Goal: Task Accomplishment & Management: Use online tool/utility

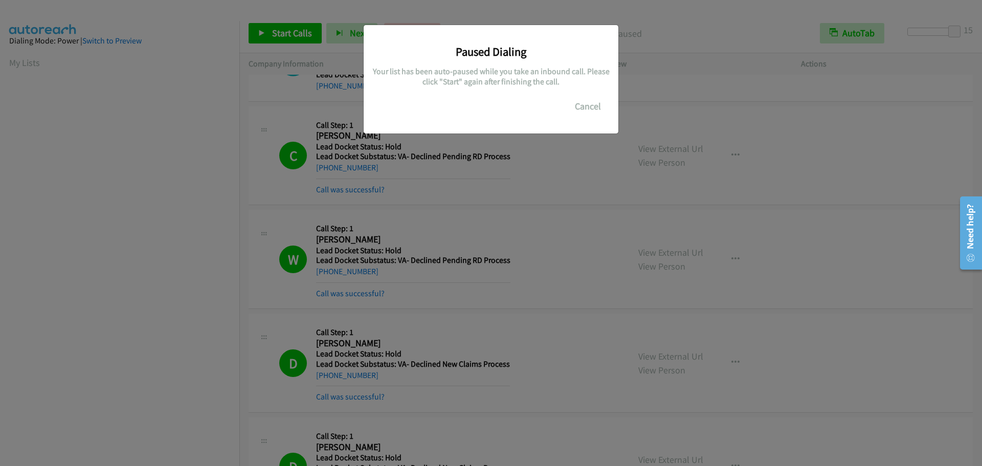
scroll to position [107, 0]
click at [581, 109] on button "Cancel" at bounding box center [588, 106] width 46 height 20
click at [584, 107] on button "Cancel" at bounding box center [588, 106] width 46 height 20
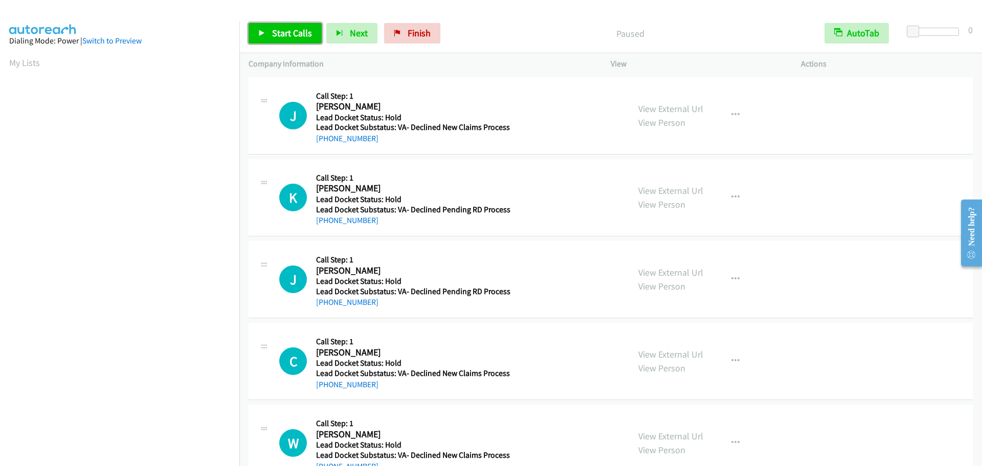
click at [281, 27] on link "Start Calls" at bounding box center [285, 33] width 73 height 20
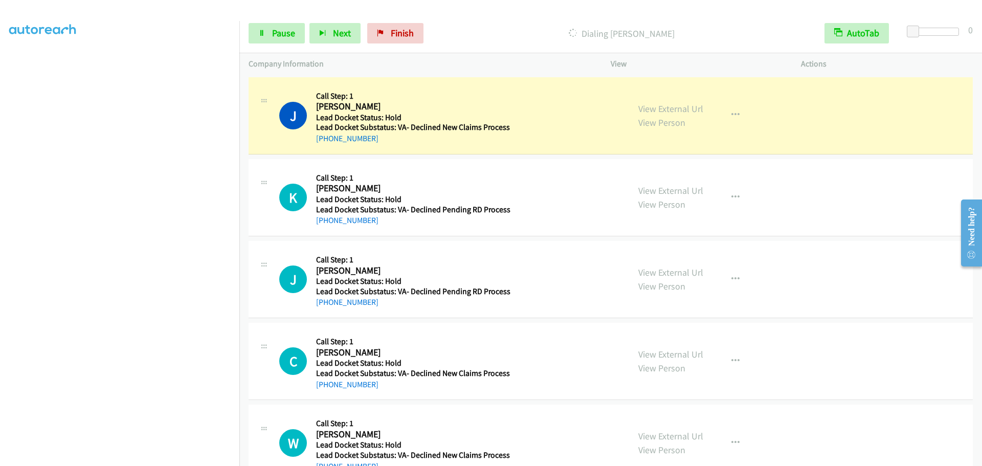
scroll to position [107, 0]
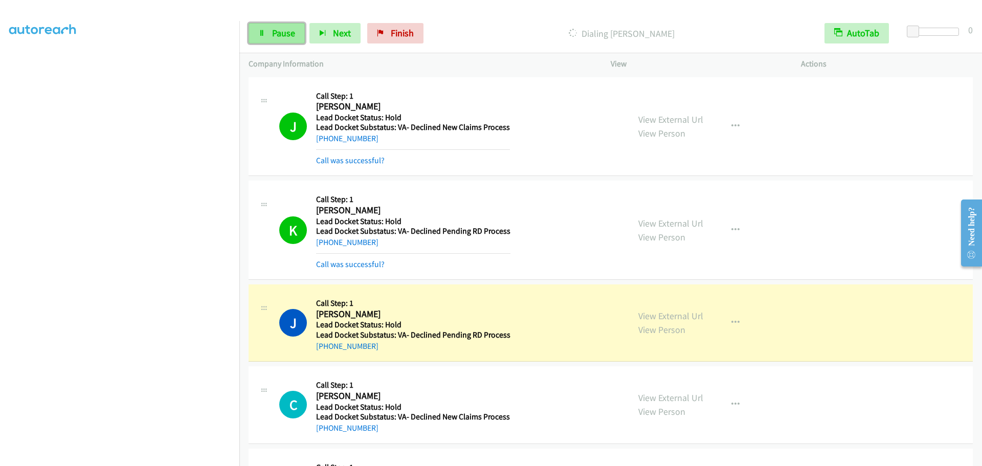
click at [272, 34] on span "Pause" at bounding box center [283, 33] width 23 height 12
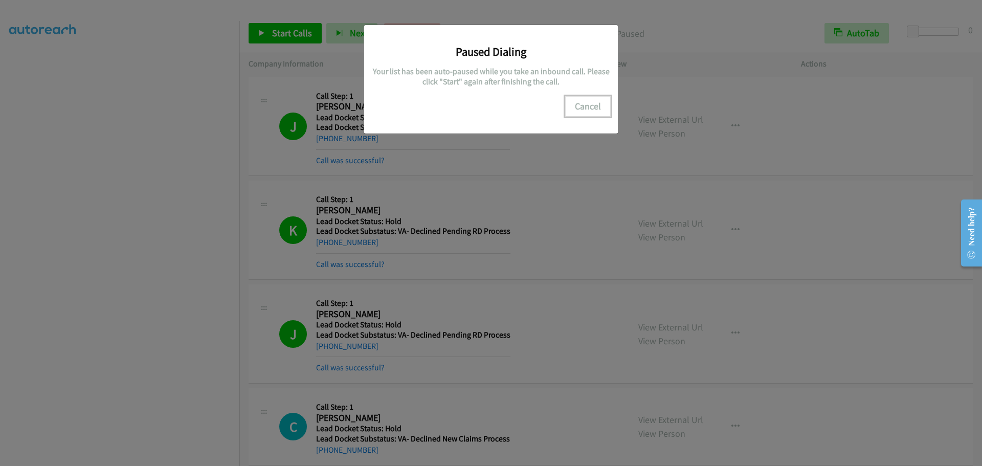
click at [579, 99] on button "Cancel" at bounding box center [588, 106] width 46 height 20
click at [588, 109] on button "Cancel" at bounding box center [588, 106] width 46 height 20
click at [94, 210] on div "Paused Dialing Your list has been auto-paused while you take an inbound call. P…" at bounding box center [491, 237] width 982 height 457
click at [581, 107] on button "Cancel" at bounding box center [588, 106] width 46 height 20
drag, startPoint x: 602, startPoint y: 104, endPoint x: 589, endPoint y: 104, distance: 12.3
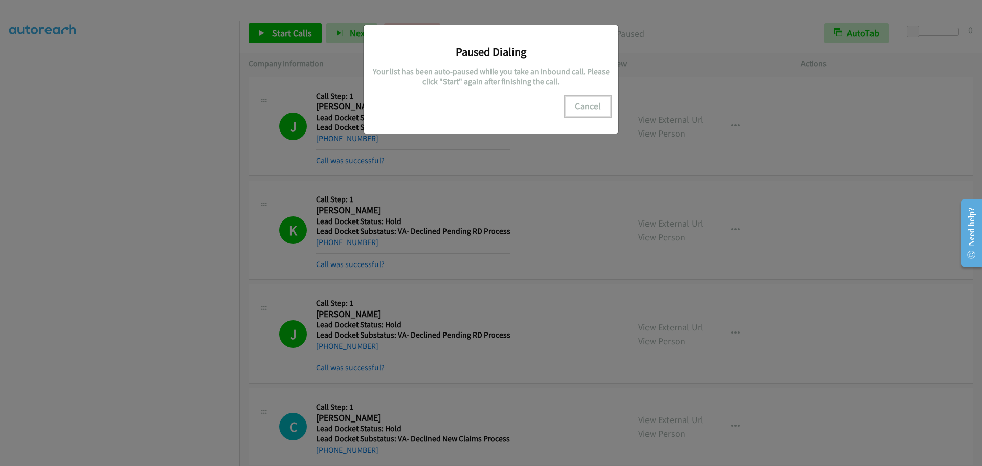
click at [594, 104] on button "Cancel" at bounding box center [588, 106] width 46 height 20
click at [577, 102] on button "Cancel" at bounding box center [588, 106] width 46 height 20
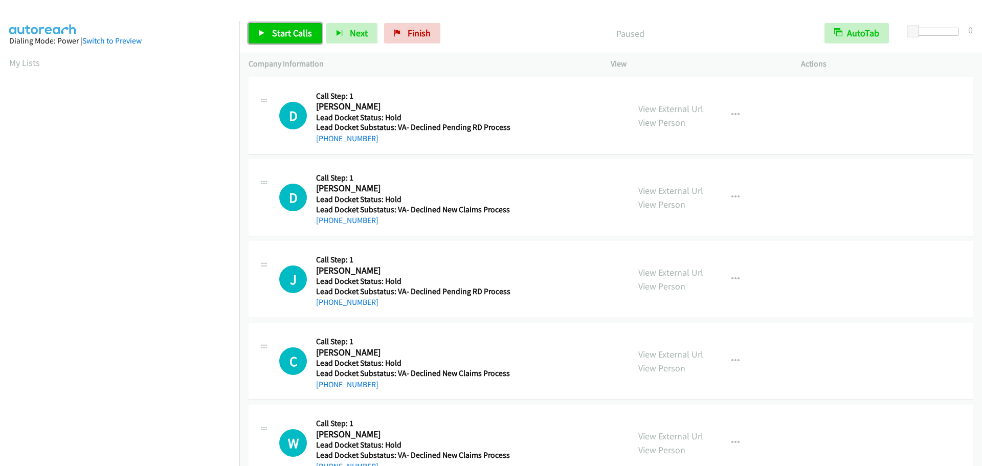
drag, startPoint x: 283, startPoint y: 39, endPoint x: 454, endPoint y: 46, distance: 171.0
click at [283, 38] on link "Start Calls" at bounding box center [285, 33] width 73 height 20
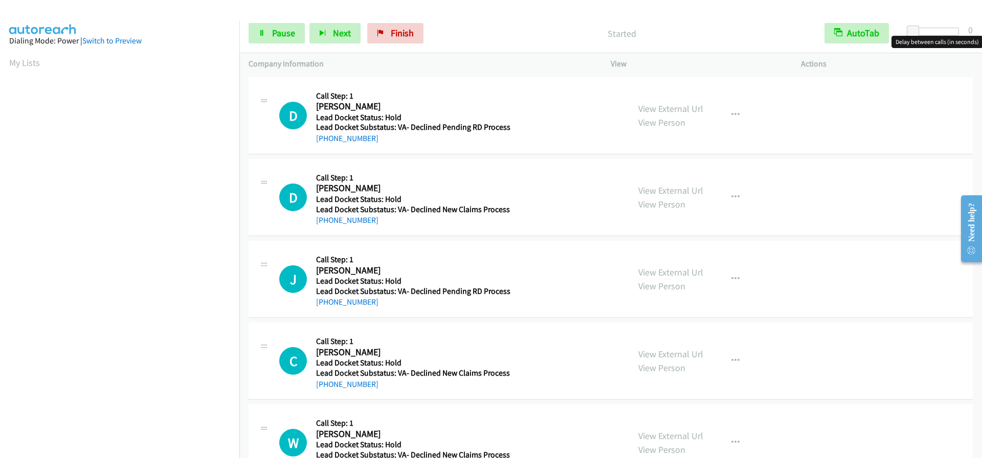
click at [929, 35] on div at bounding box center [935, 32] width 47 height 8
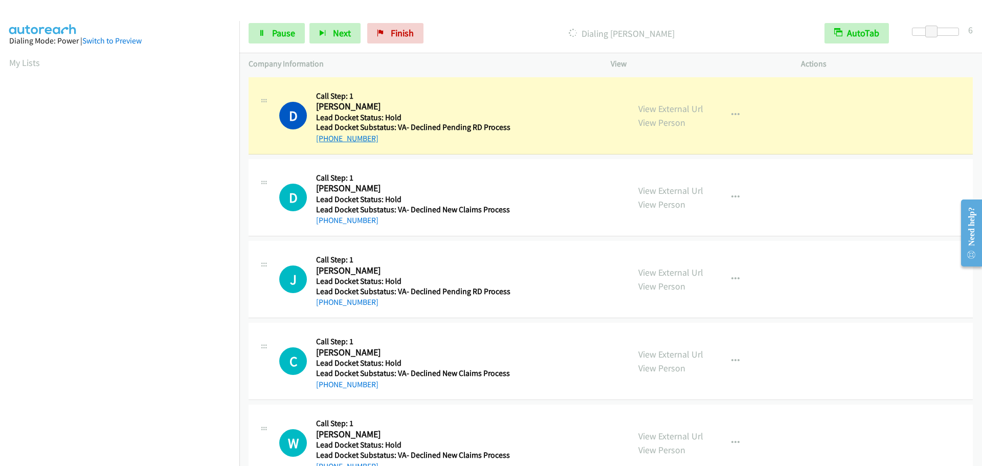
drag, startPoint x: 375, startPoint y: 136, endPoint x: 327, endPoint y: 139, distance: 48.2
click at [327, 139] on div "+1 916-914-3431" at bounding box center [413, 138] width 194 height 12
copy link "916-914-3431"
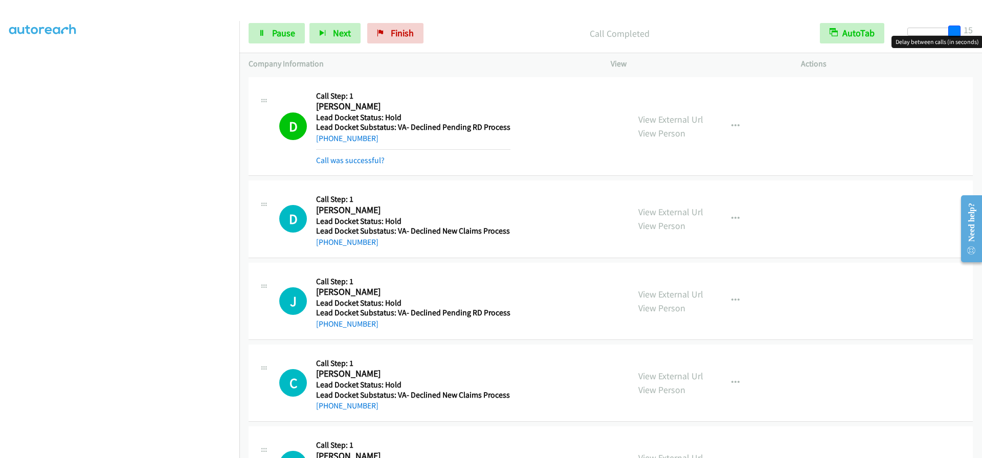
click at [982, 26] on div "Start Calls Pause Next Finish Call Completed AutoTab AutoTab 15" at bounding box center [610, 33] width 743 height 39
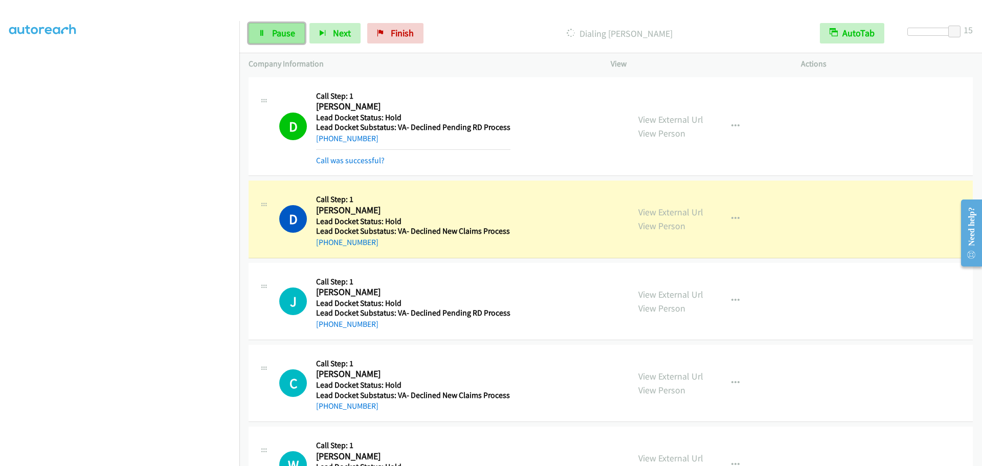
click at [251, 36] on link "Pause" at bounding box center [277, 33] width 56 height 20
